Goal: Task Accomplishment & Management: Use online tool/utility

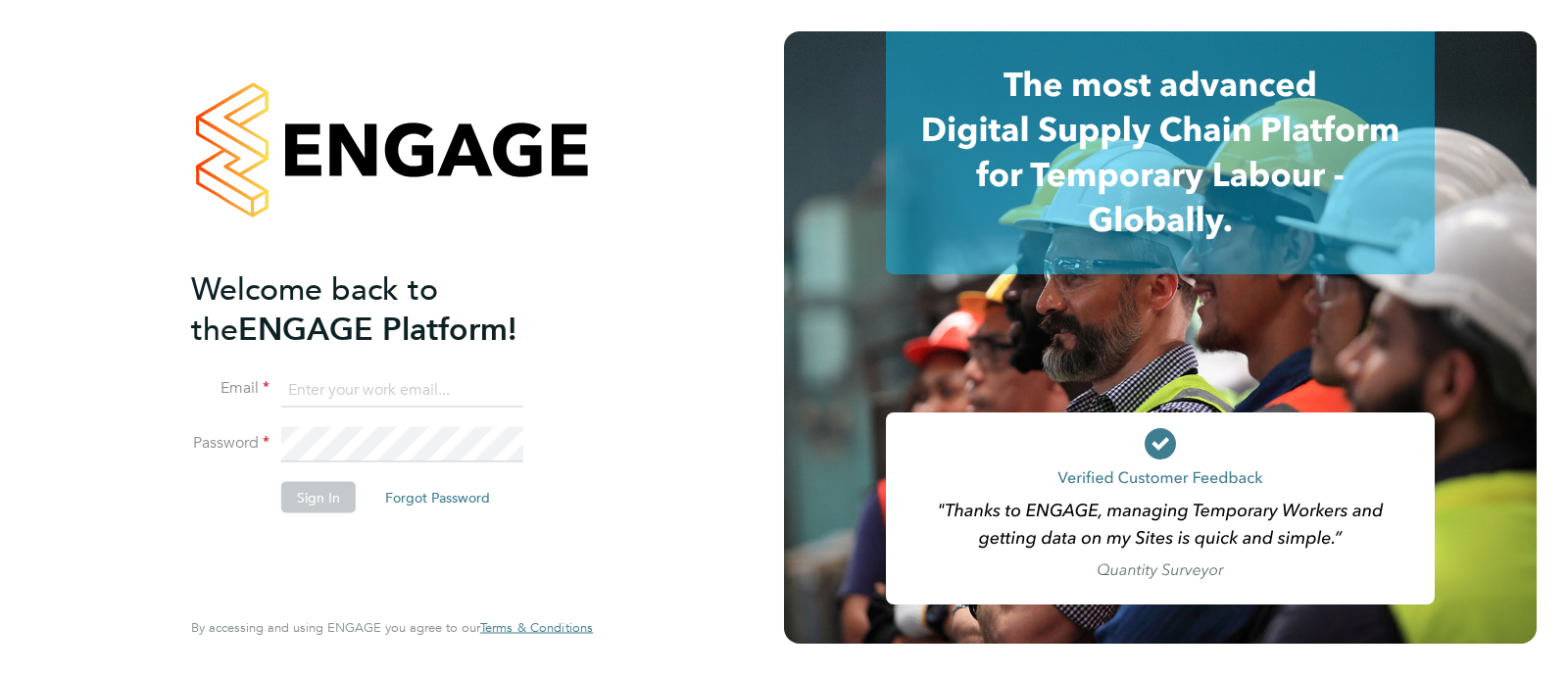
type input "Tasrin.Jahan@wates.co.uk"
click at [311, 487] on button "Sign In" at bounding box center [318, 496] width 75 height 31
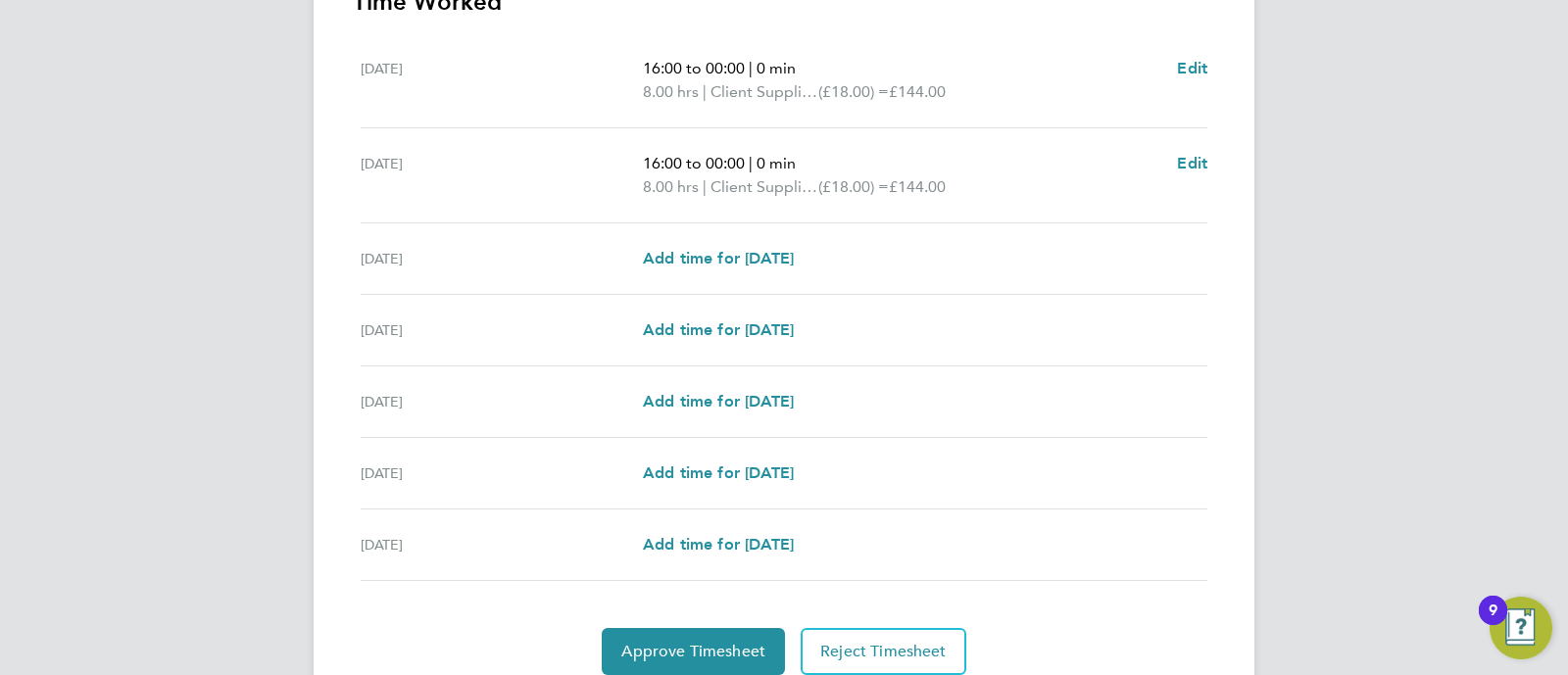
scroll to position [667, 0]
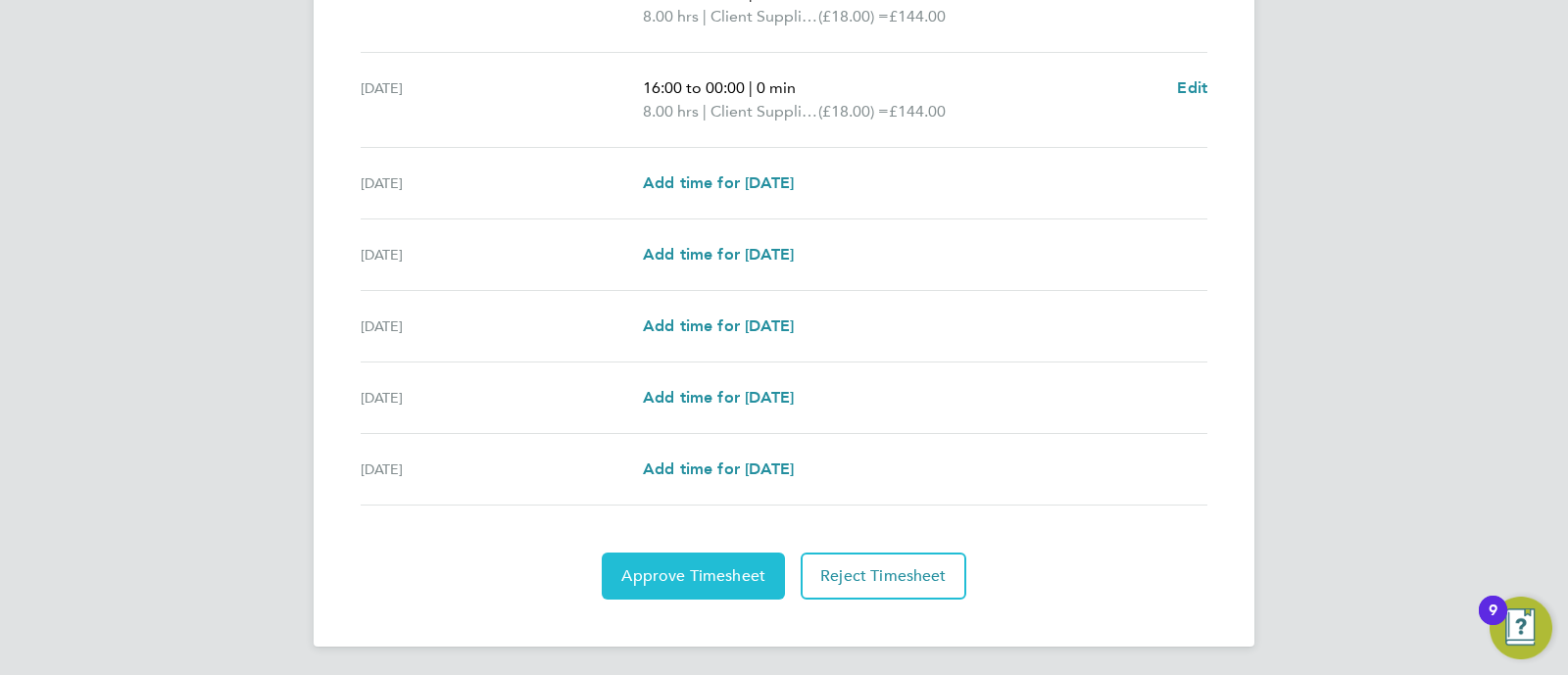
click at [681, 566] on span "Approve Timesheet" at bounding box center [693, 576] width 144 height 20
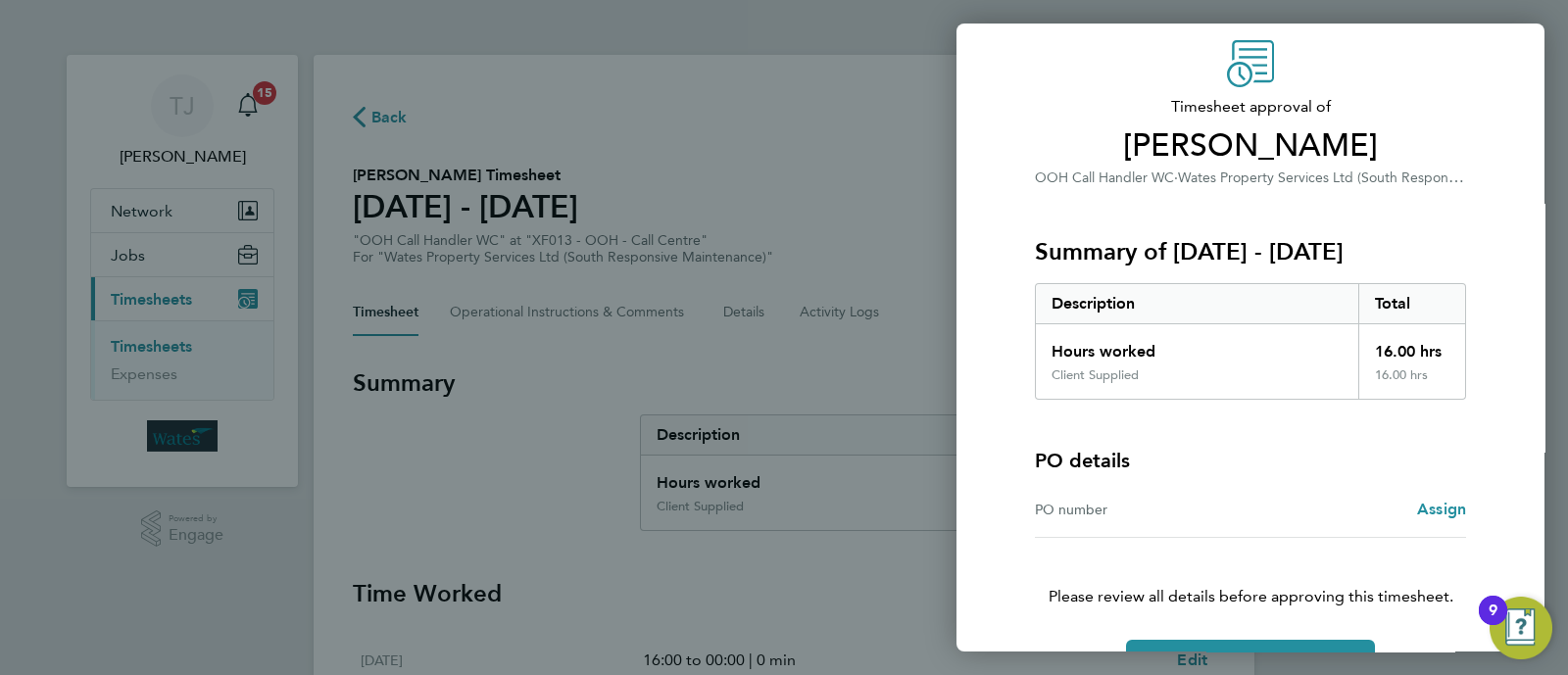
scroll to position [128, 0]
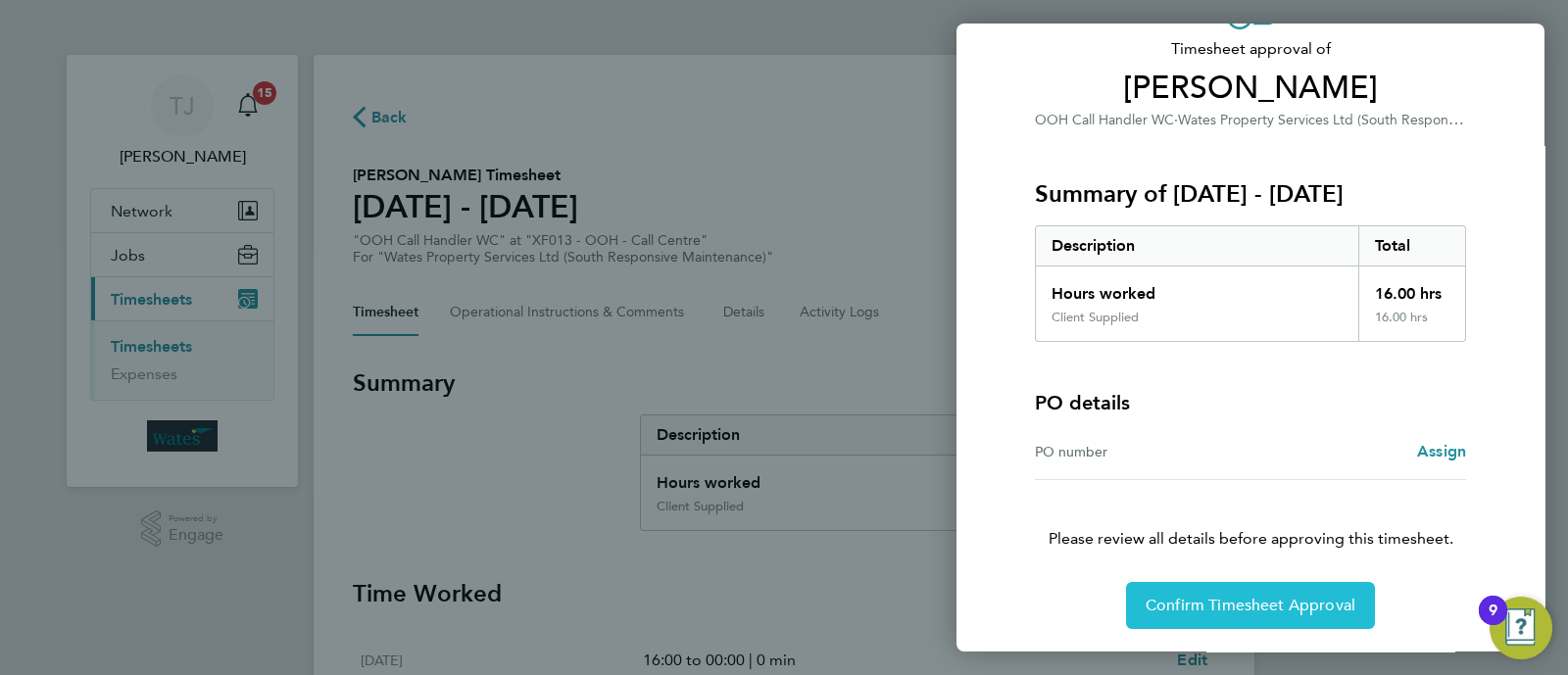
click at [1249, 615] on button "Confirm Timesheet Approval" at bounding box center [1251, 605] width 249 height 47
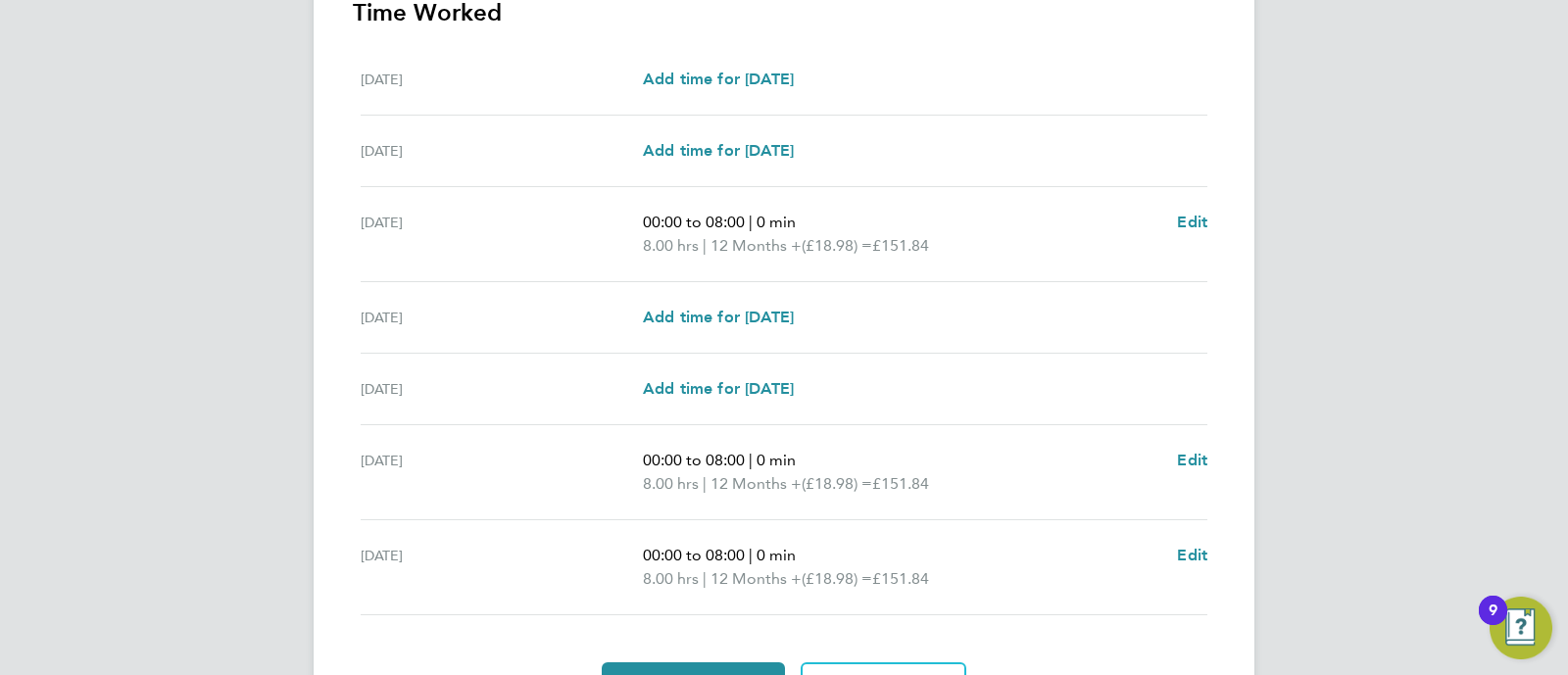
scroll to position [691, 0]
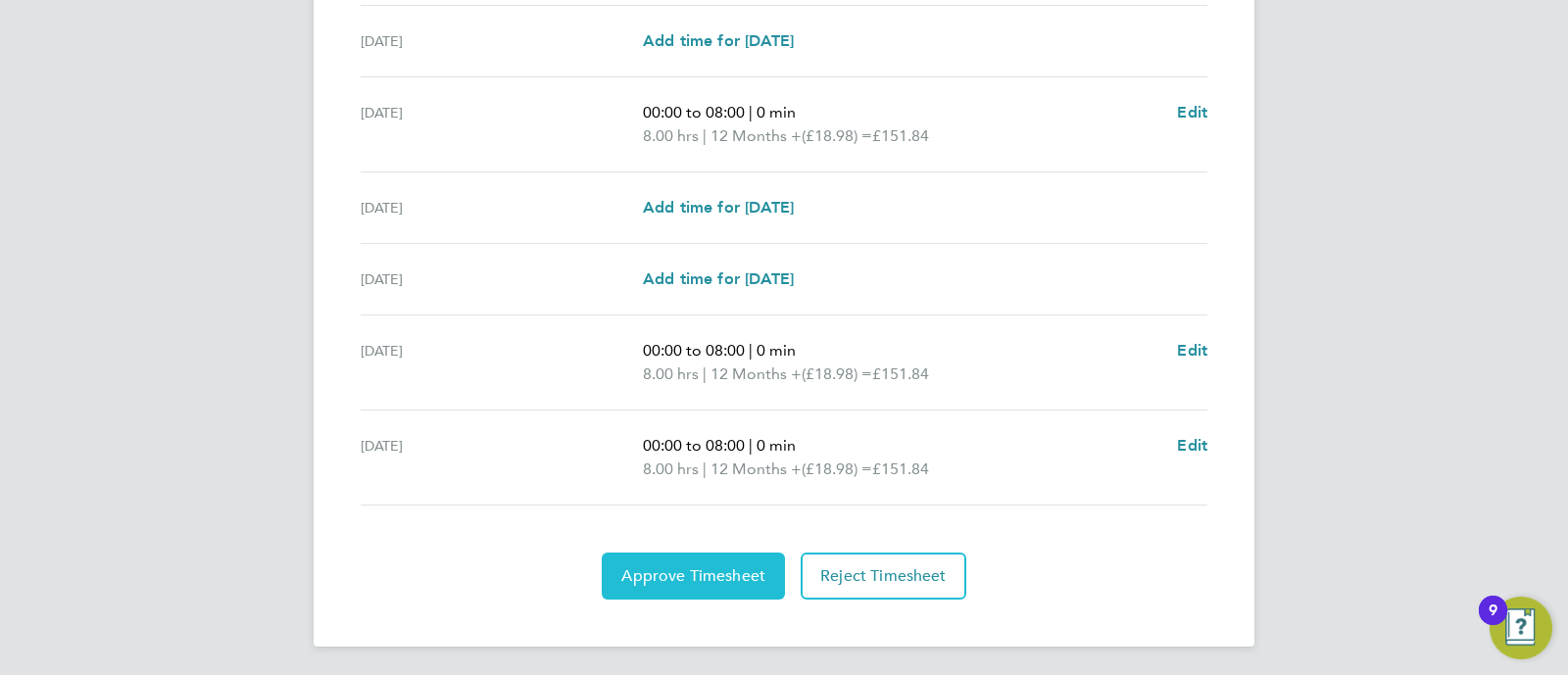
click at [737, 589] on button "Approve Timesheet" at bounding box center [693, 575] width 184 height 47
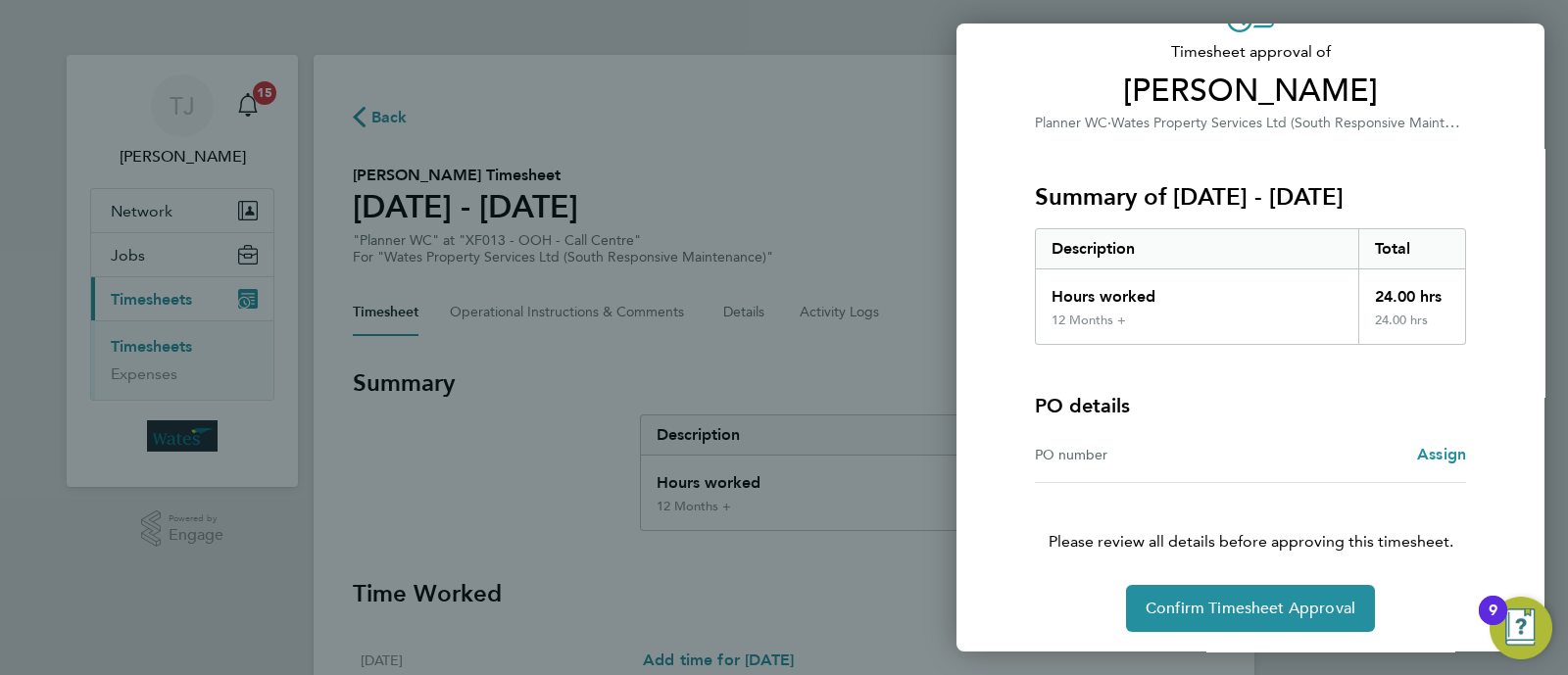
scroll to position [128, 0]
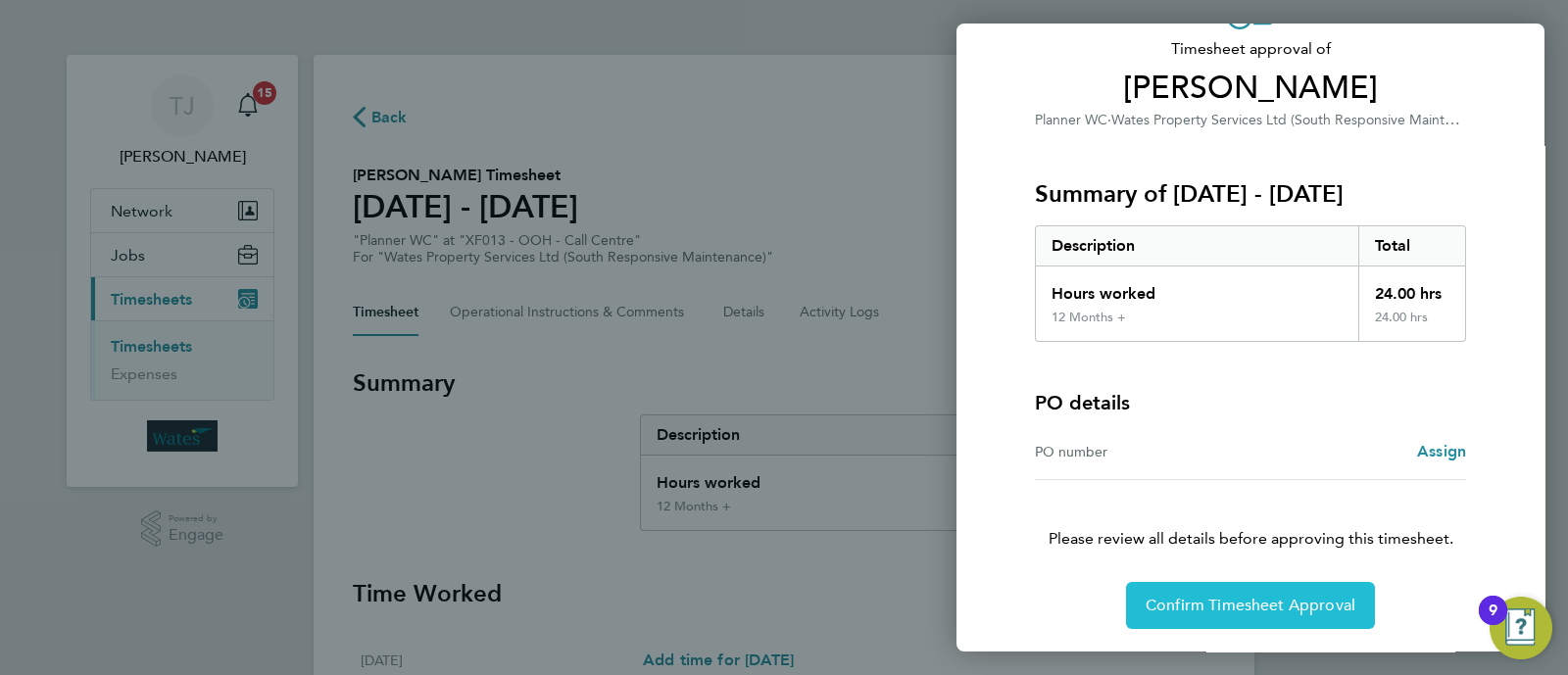
click at [1189, 599] on span "Confirm Timesheet Approval" at bounding box center [1250, 605] width 209 height 20
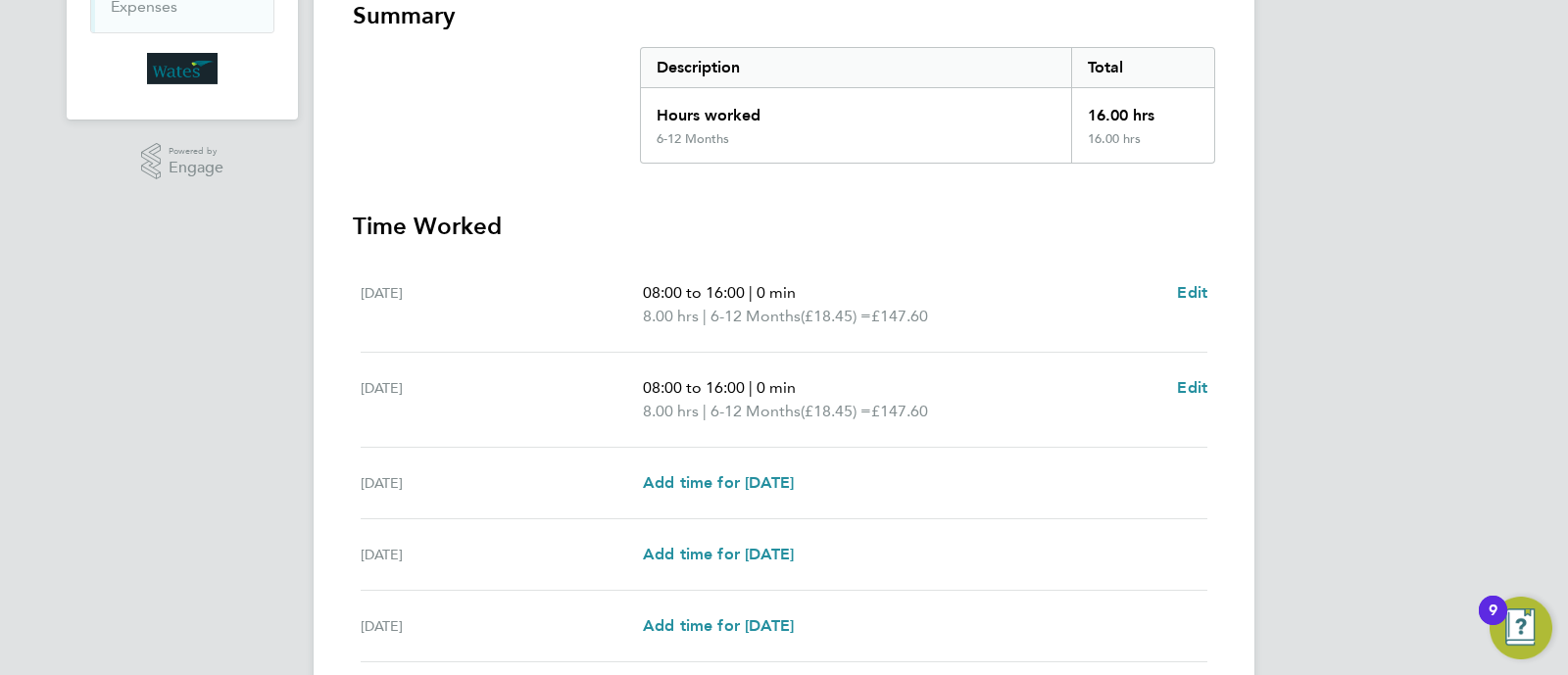
scroll to position [667, 0]
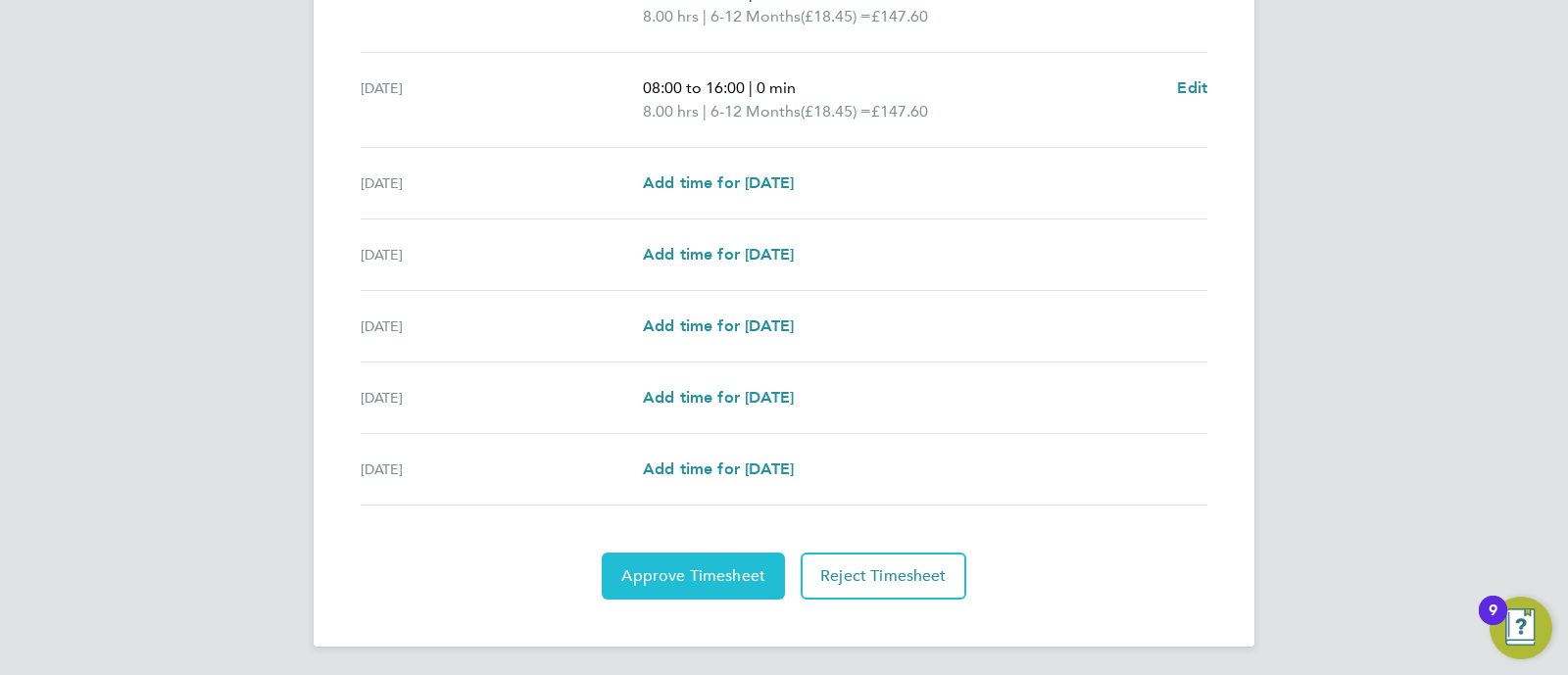
click at [688, 571] on span "Approve Timesheet" at bounding box center [693, 576] width 144 height 20
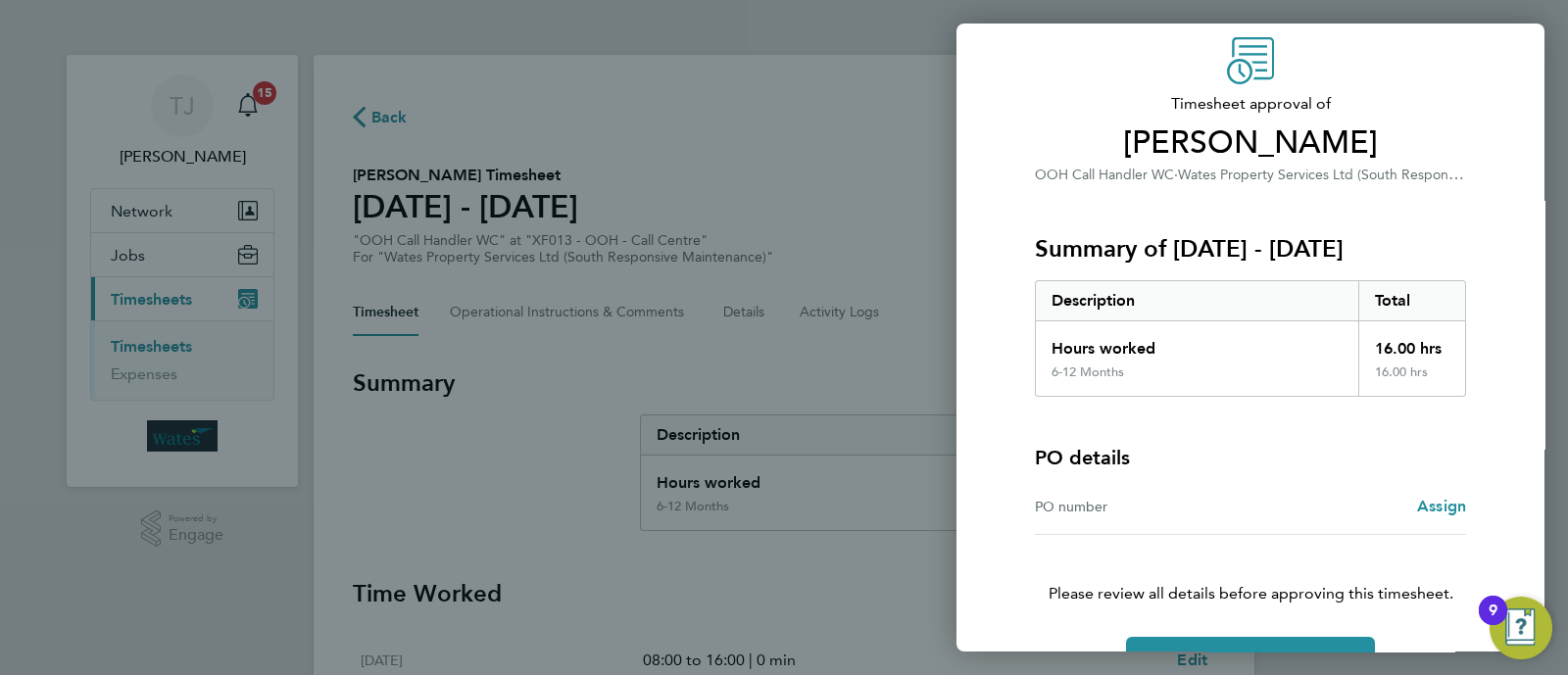
scroll to position [128, 0]
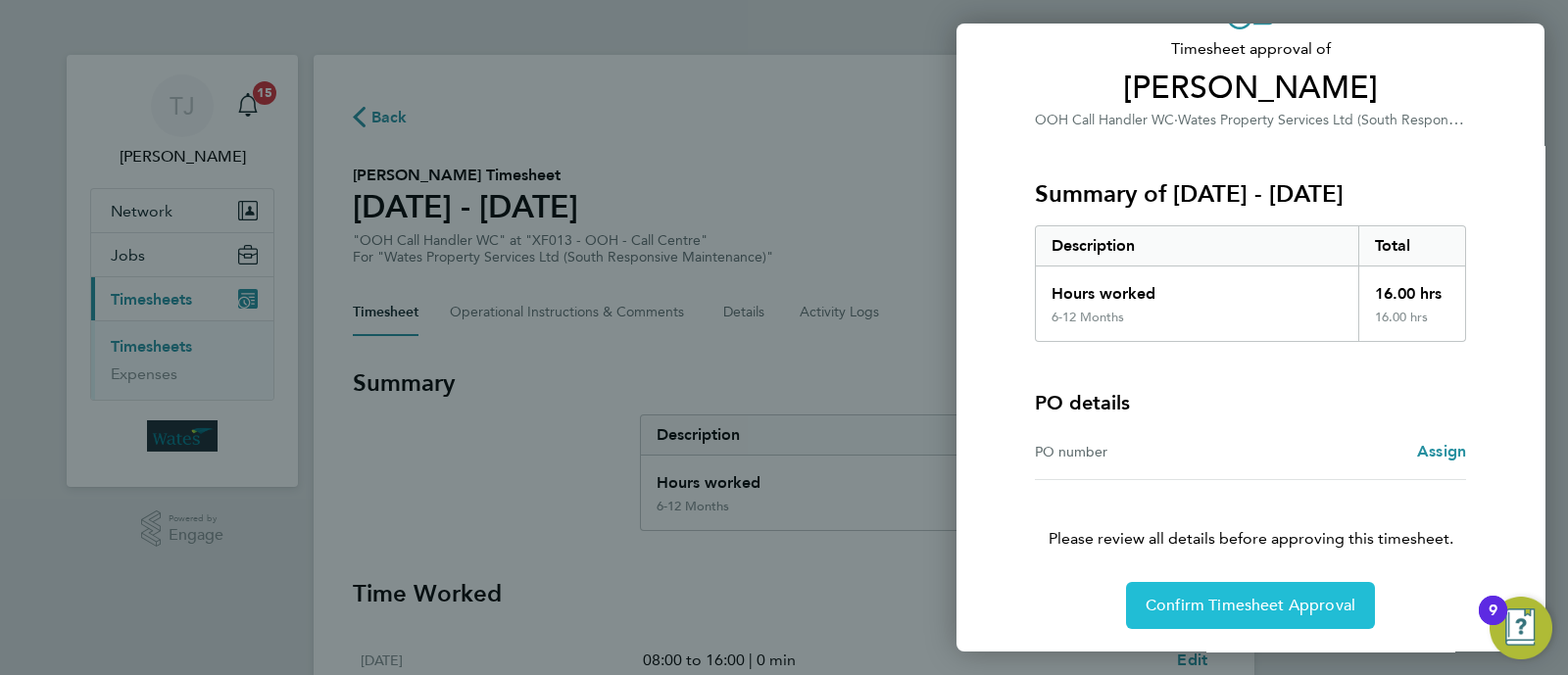
click at [1168, 595] on span "Confirm Timesheet Approval" at bounding box center [1250, 605] width 209 height 20
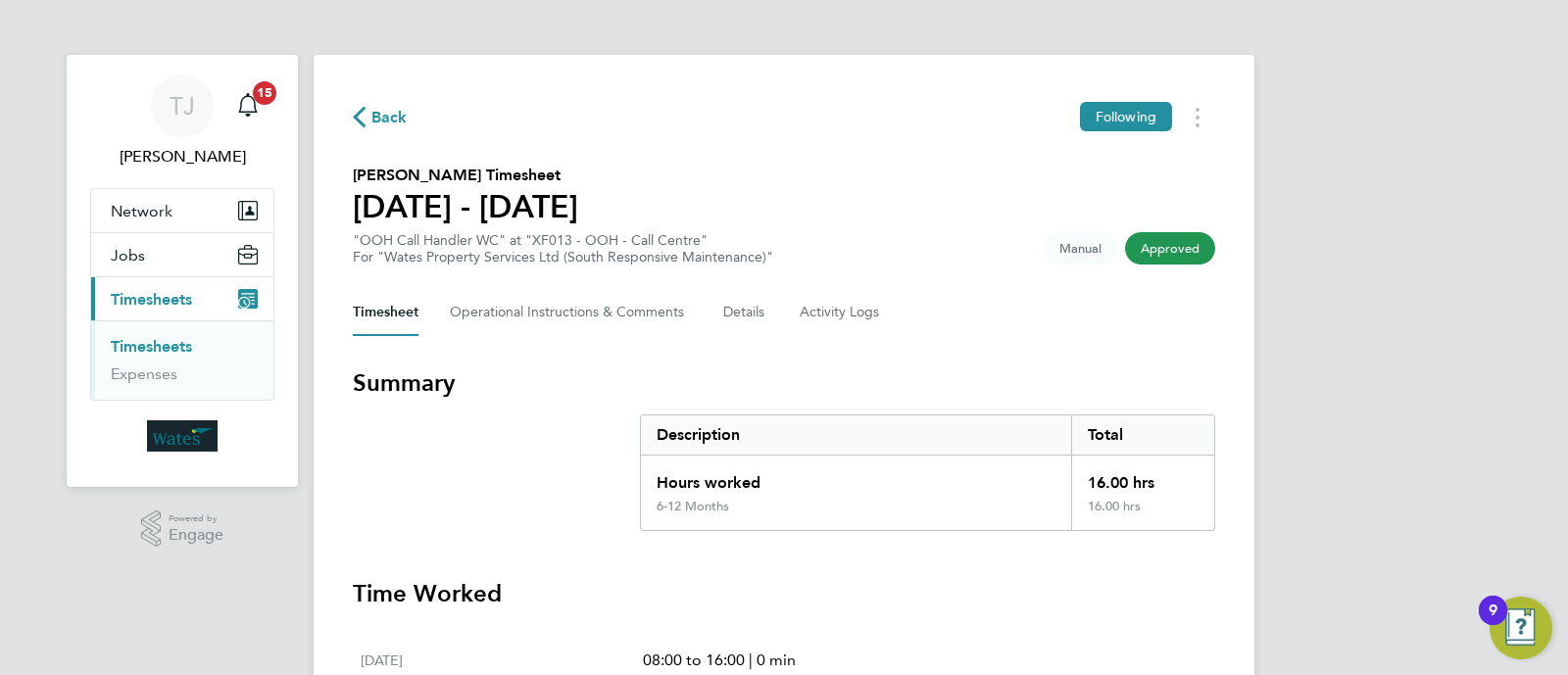
click at [172, 346] on link "Timesheets" at bounding box center [152, 346] width 82 height 19
